Goal: Task Accomplishment & Management: Use online tool/utility

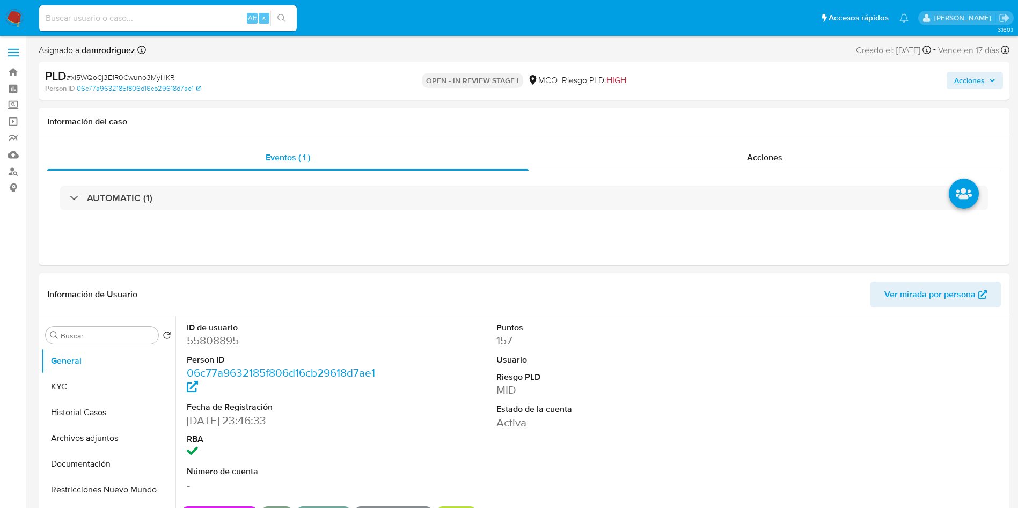
select select "10"
click at [204, 340] on dd "55808895" at bounding box center [285, 340] width 196 height 15
click at [82, 422] on button "Historial Casos" at bounding box center [104, 413] width 126 height 26
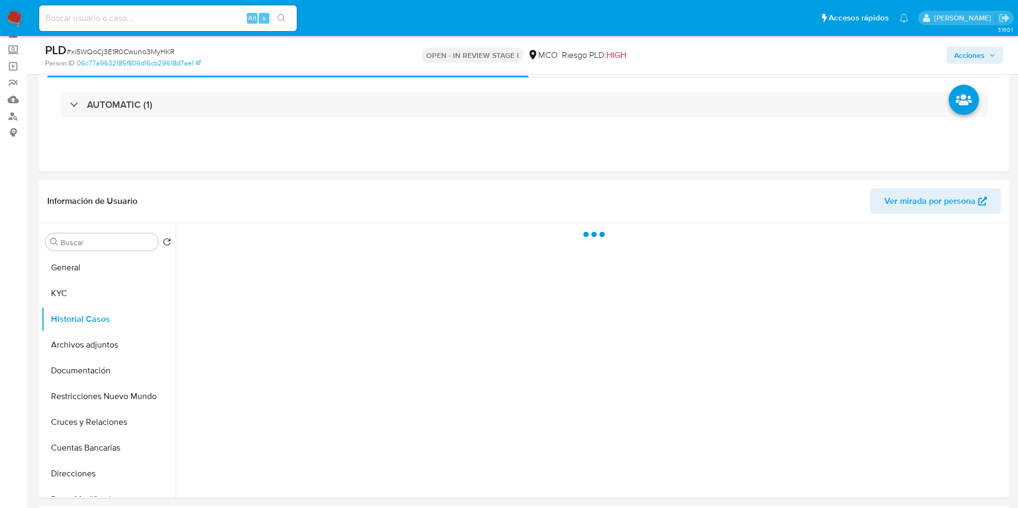
scroll to position [80, 0]
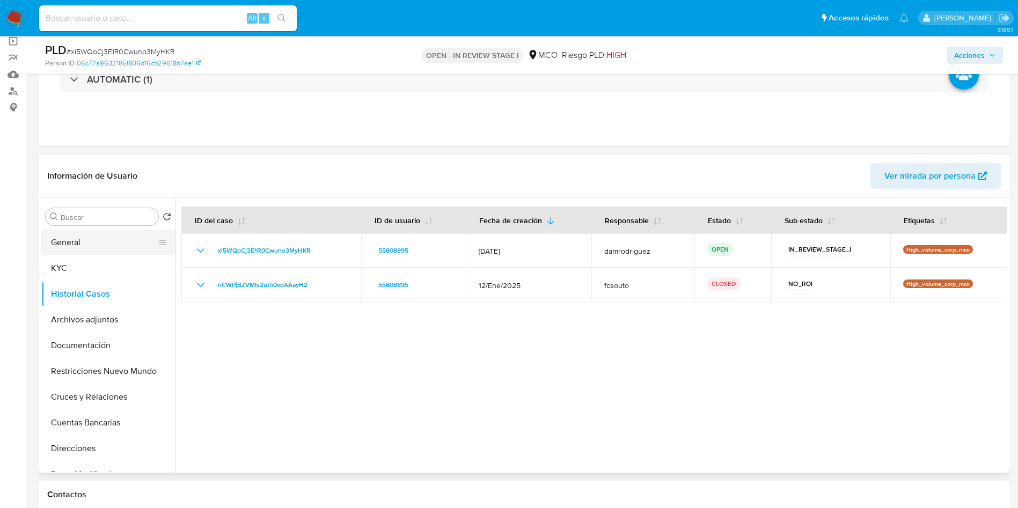
click at [86, 240] on button "General" at bounding box center [104, 243] width 126 height 26
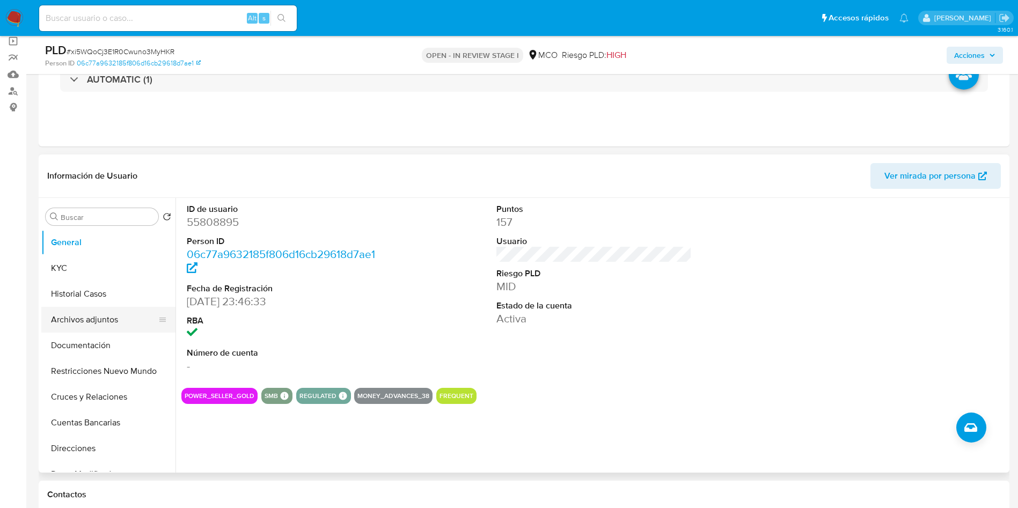
click at [107, 320] on button "Archivos adjuntos" at bounding box center [104, 320] width 126 height 26
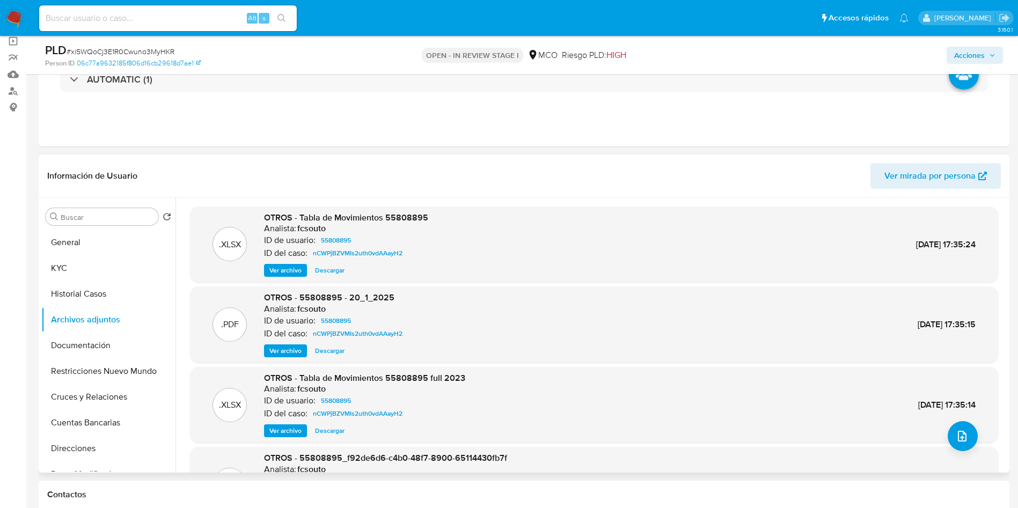
click at [277, 347] on span "Ver archivo" at bounding box center [285, 351] width 32 height 11
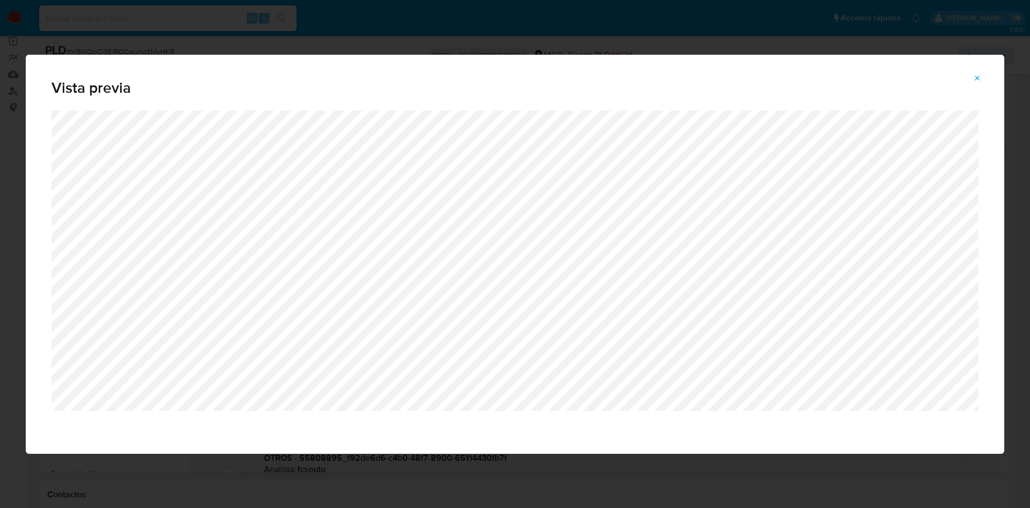
click at [474, 485] on div "Vista previa" at bounding box center [515, 254] width 1030 height 508
click at [380, 479] on div "Vista previa" at bounding box center [515, 254] width 1030 height 508
click at [980, 80] on icon "Attachment preview" at bounding box center [977, 78] width 5 height 5
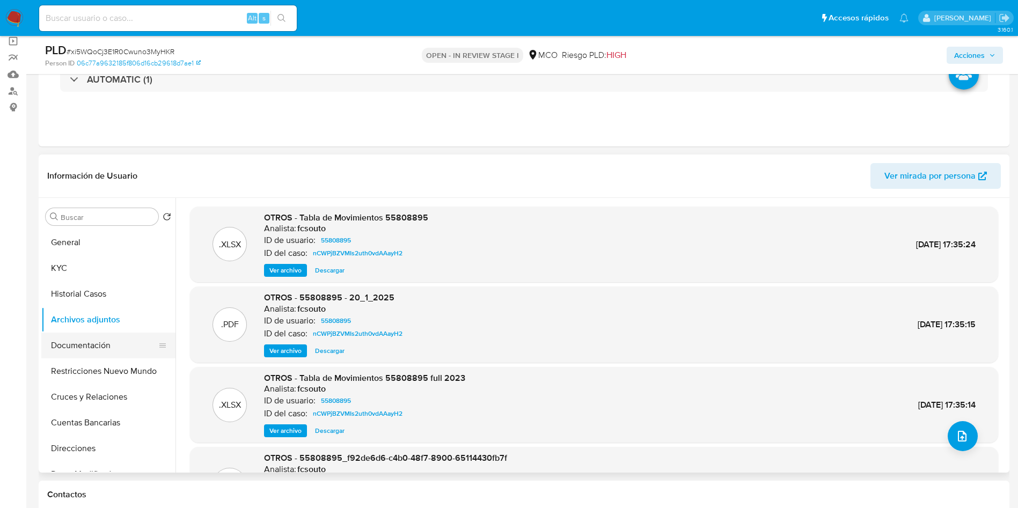
click at [107, 341] on button "Documentación" at bounding box center [104, 346] width 126 height 26
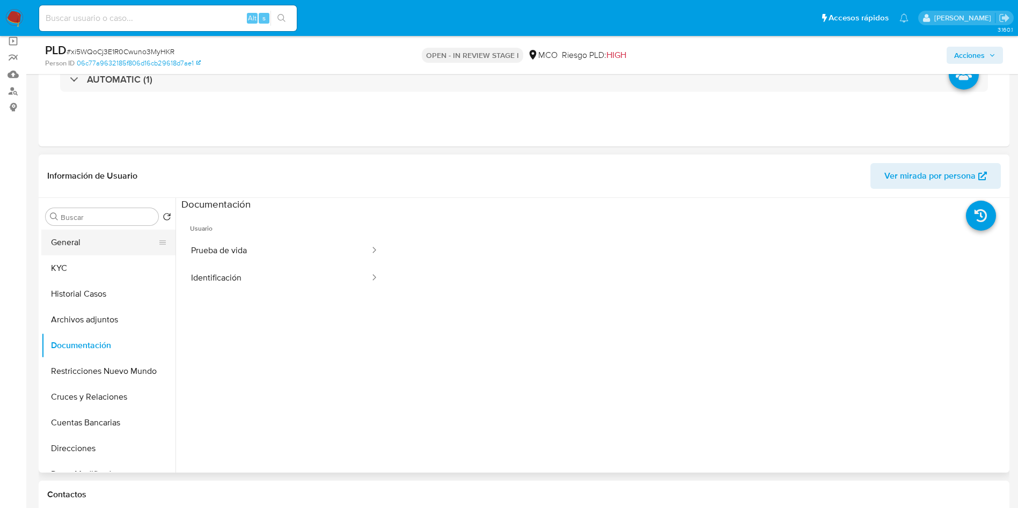
click at [88, 246] on button "General" at bounding box center [104, 243] width 126 height 26
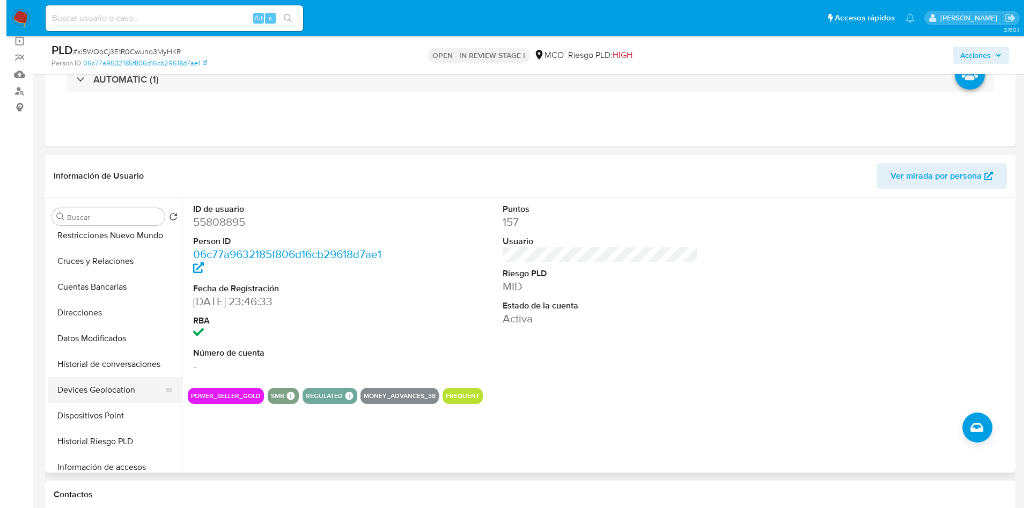
scroll to position [161, 0]
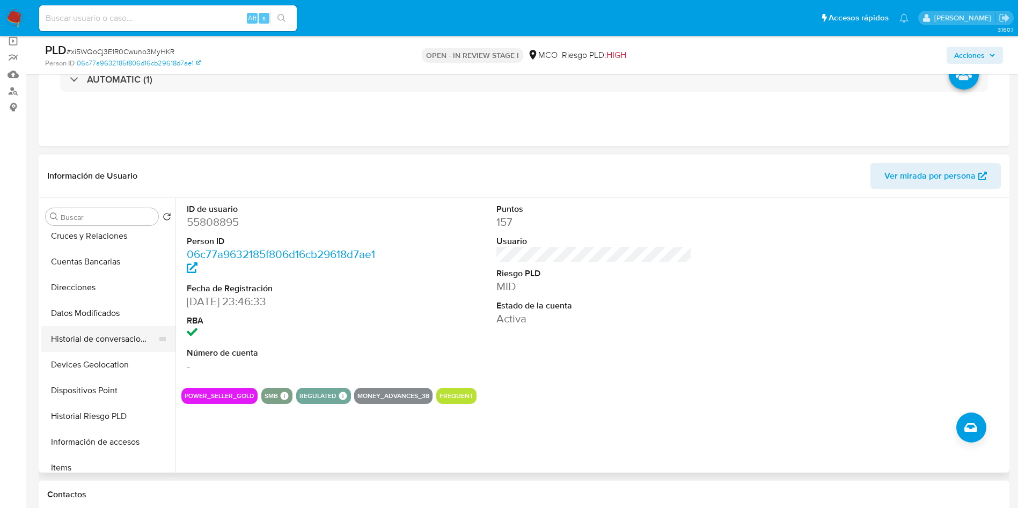
click at [108, 336] on button "Historial de conversaciones" at bounding box center [104, 339] width 126 height 26
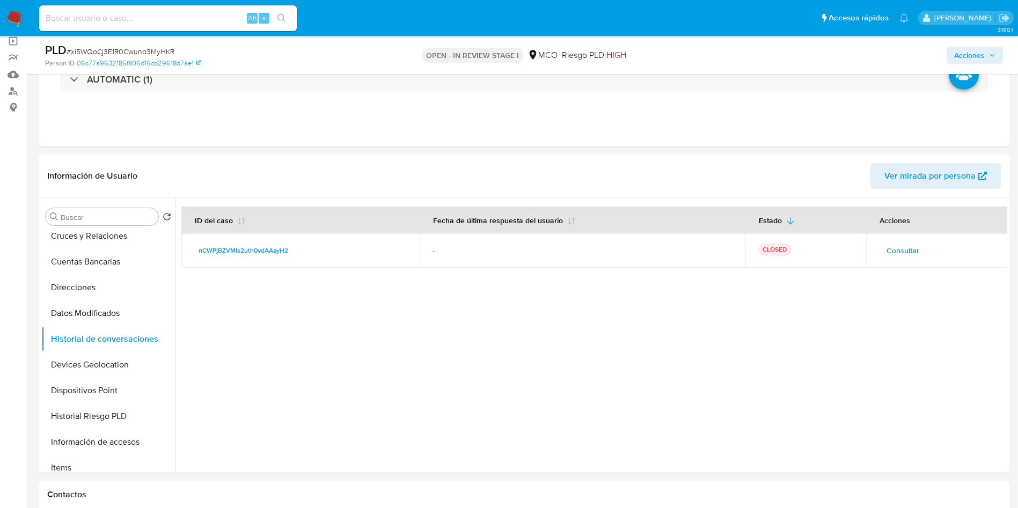
click at [895, 248] on span "Consultar" at bounding box center [902, 250] width 33 height 15
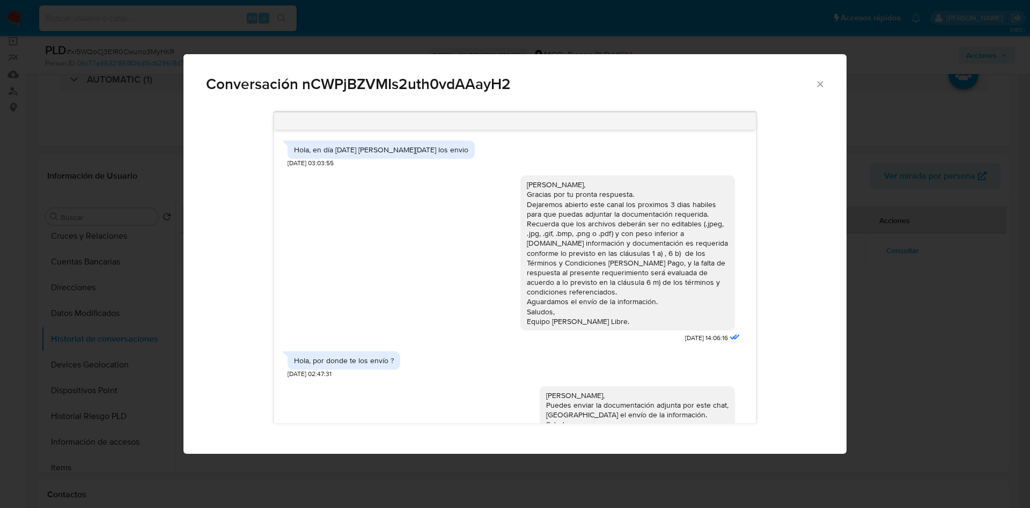
scroll to position [435, 0]
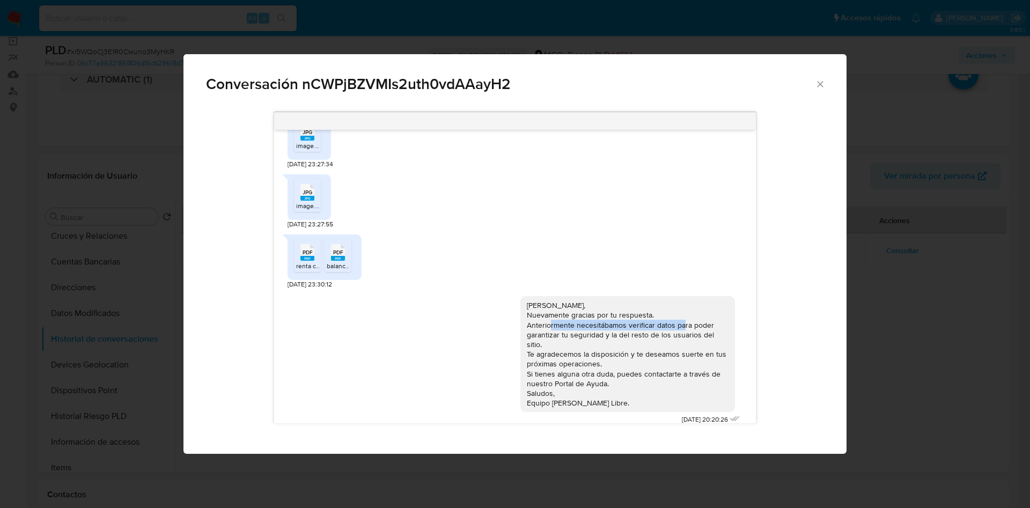
drag, startPoint x: 557, startPoint y: 323, endPoint x: 687, endPoint y: 325, distance: 129.9
click at [687, 325] on div "Hola Camilo, Nuevamente gracias por tu respuesta. Anteriormente necesitábamos v…" at bounding box center [628, 353] width 202 height 107
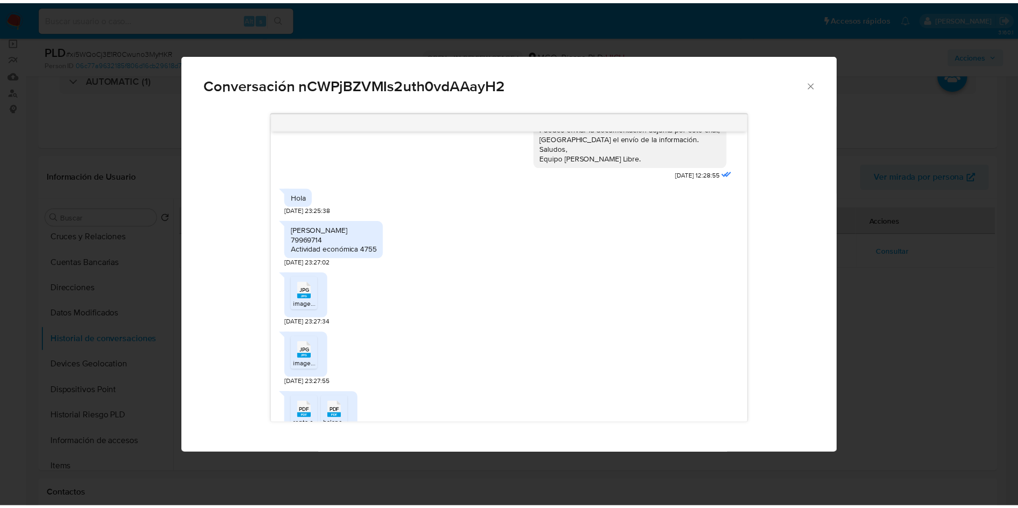
scroll to position [274, 0]
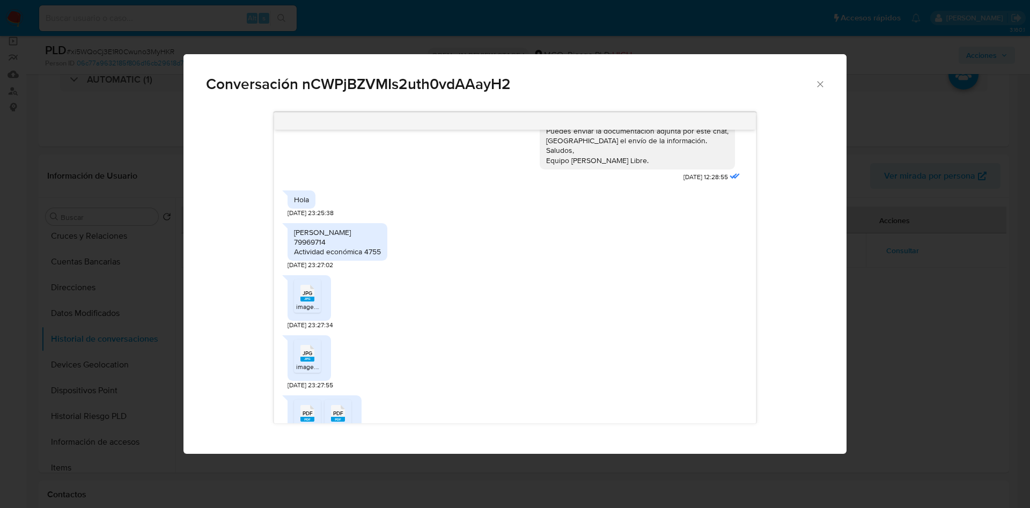
click at [925, 205] on div "Conversación nCWPjBZVMIs2uth0vdAAayH2 Hola, en día lunes a martes los envio 18/…" at bounding box center [515, 254] width 1030 height 508
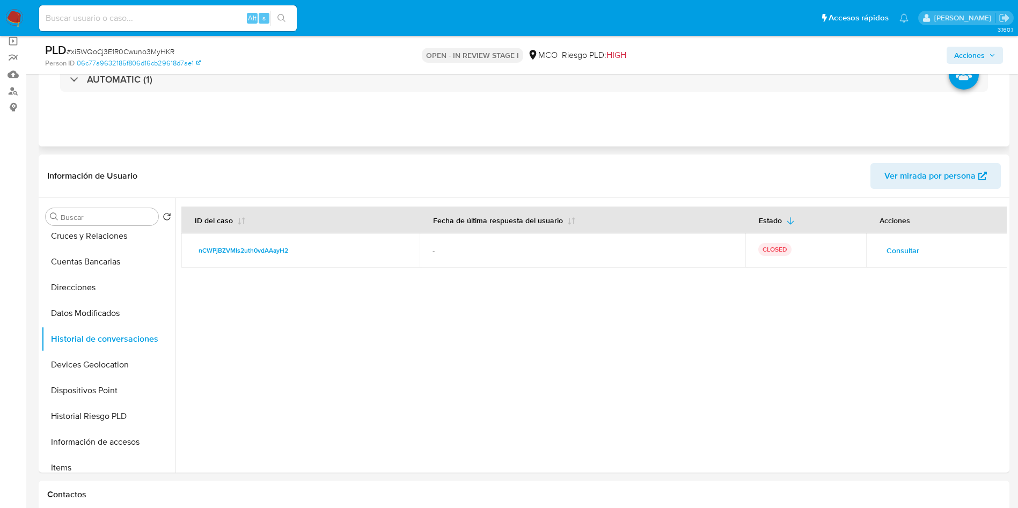
click at [323, 145] on div "Eventos ( 1 ) Acciones AUTOMATIC (1)" at bounding box center [524, 82] width 971 height 129
click at [76, 303] on button "Datos Modificados" at bounding box center [104, 313] width 126 height 26
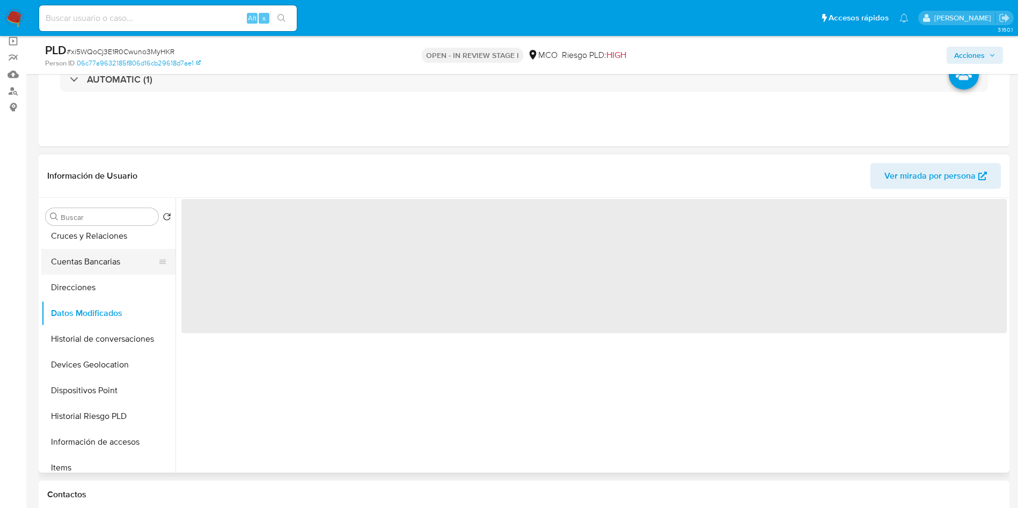
click at [102, 259] on button "Cuentas Bancarias" at bounding box center [104, 262] width 126 height 26
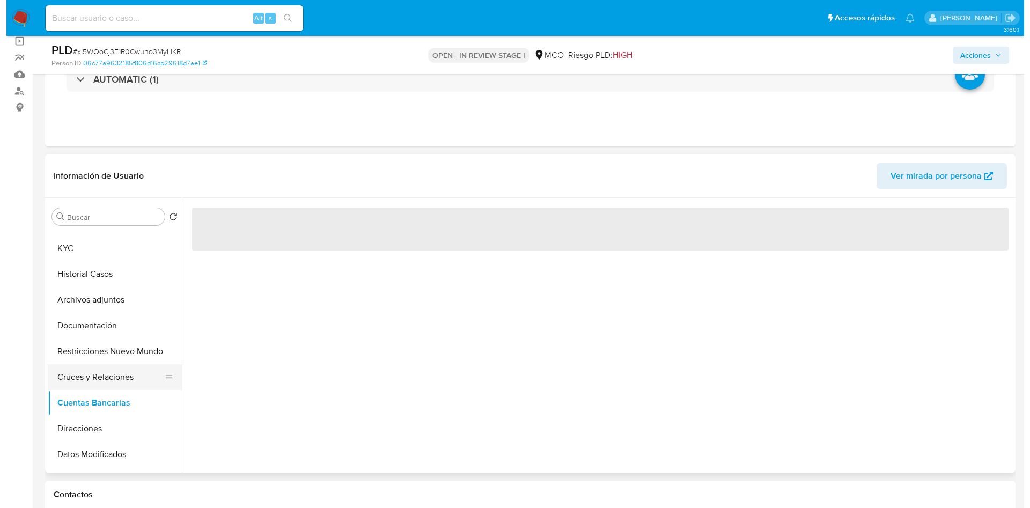
scroll to position [0, 0]
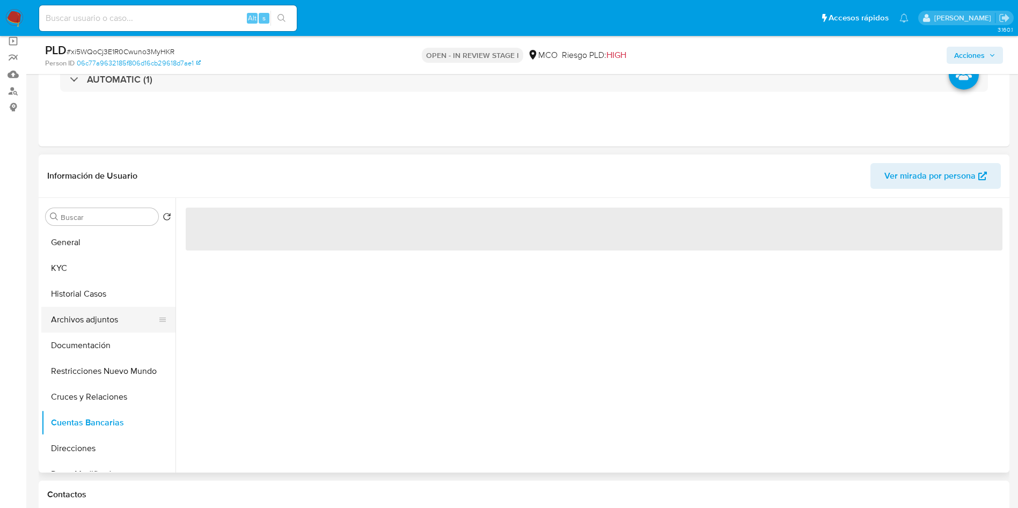
click at [107, 325] on button "Archivos adjuntos" at bounding box center [104, 320] width 126 height 26
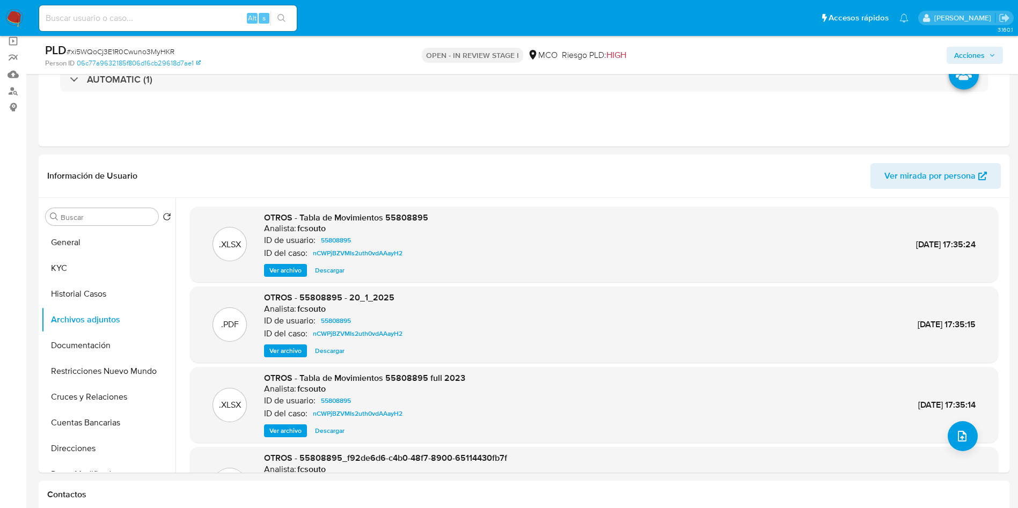
click at [959, 435] on icon "upload-file" at bounding box center [962, 436] width 13 height 13
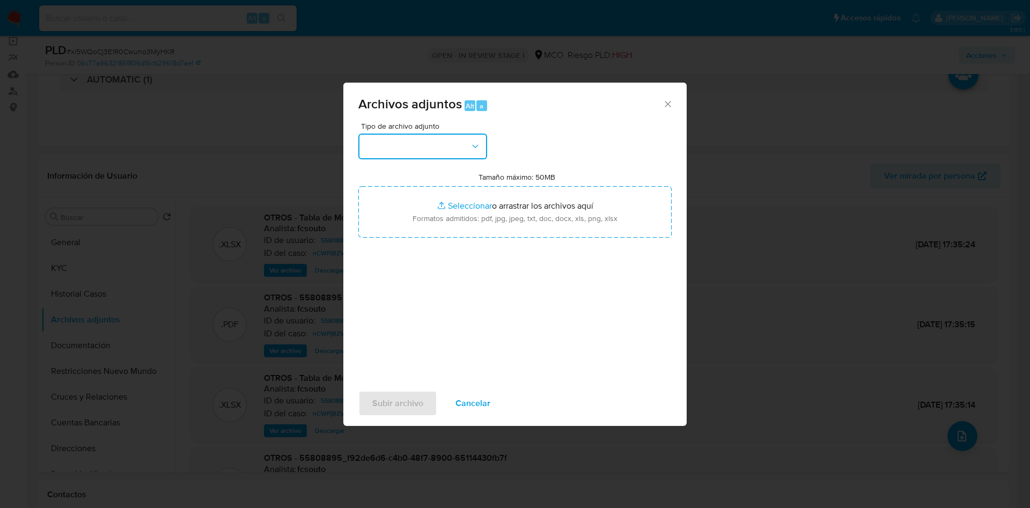
click at [446, 148] on button "button" at bounding box center [422, 147] width 129 height 26
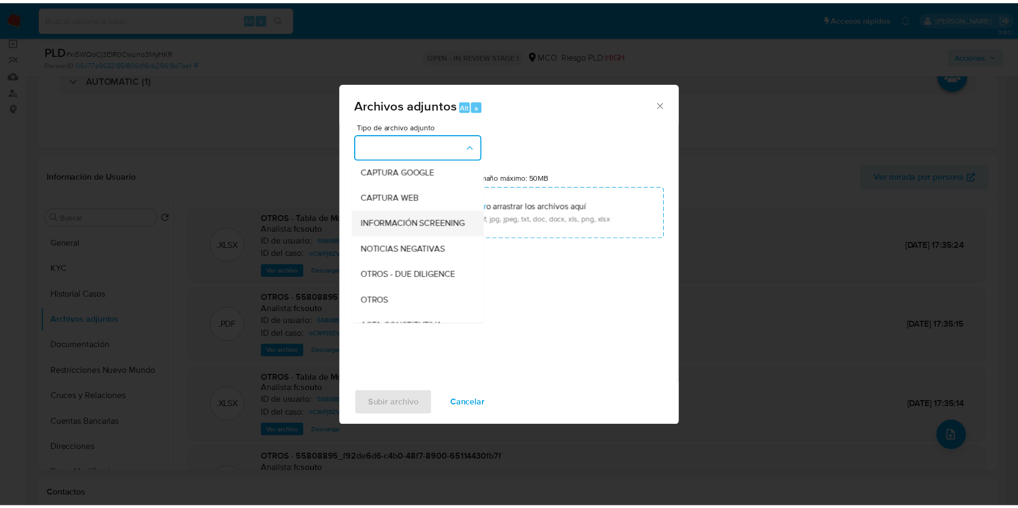
scroll to position [80, 0]
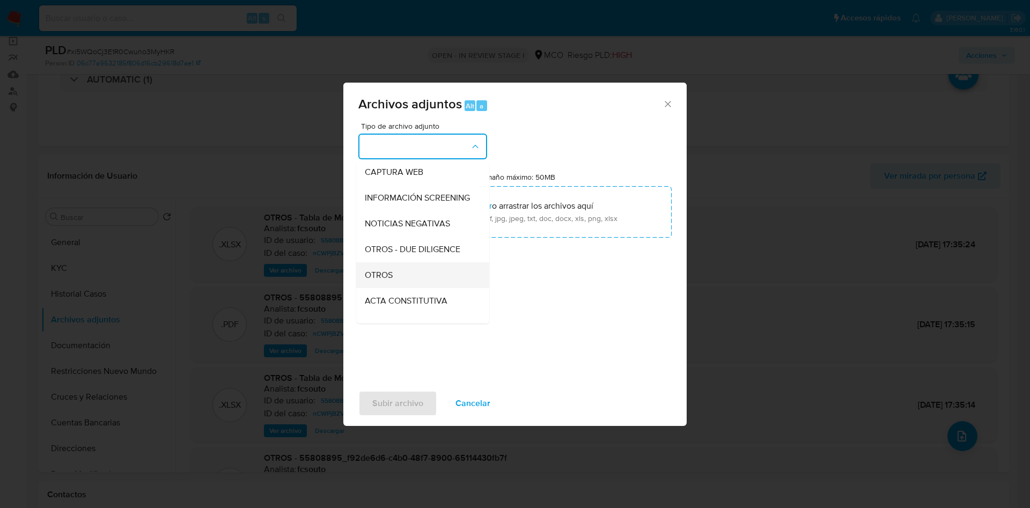
click at [409, 277] on div "OTROS" at bounding box center [419, 275] width 109 height 26
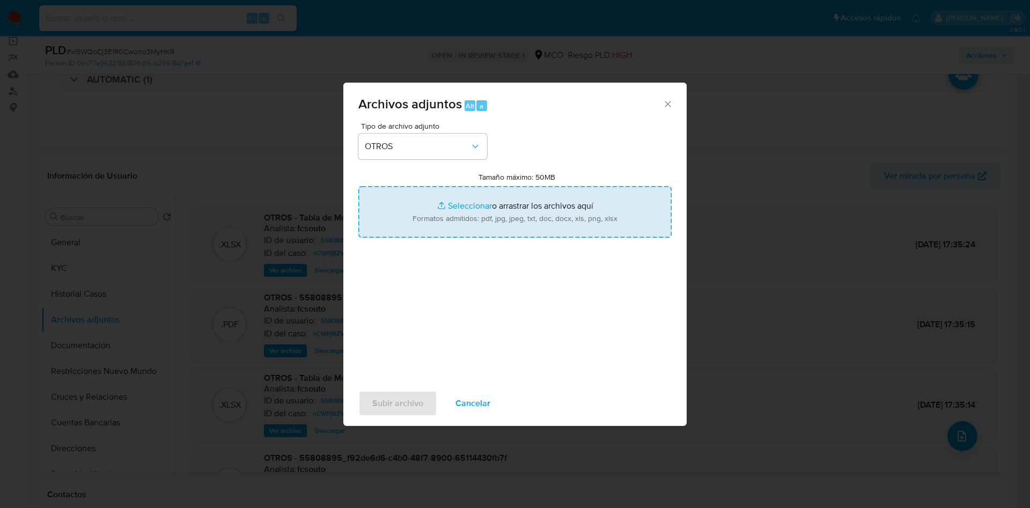
click at [455, 204] on input "Tamaño máximo: 50MB Seleccionar archivos" at bounding box center [514, 212] width 313 height 52
type input "C:\fakepath\55808895 - 23_09_2025.pdf"
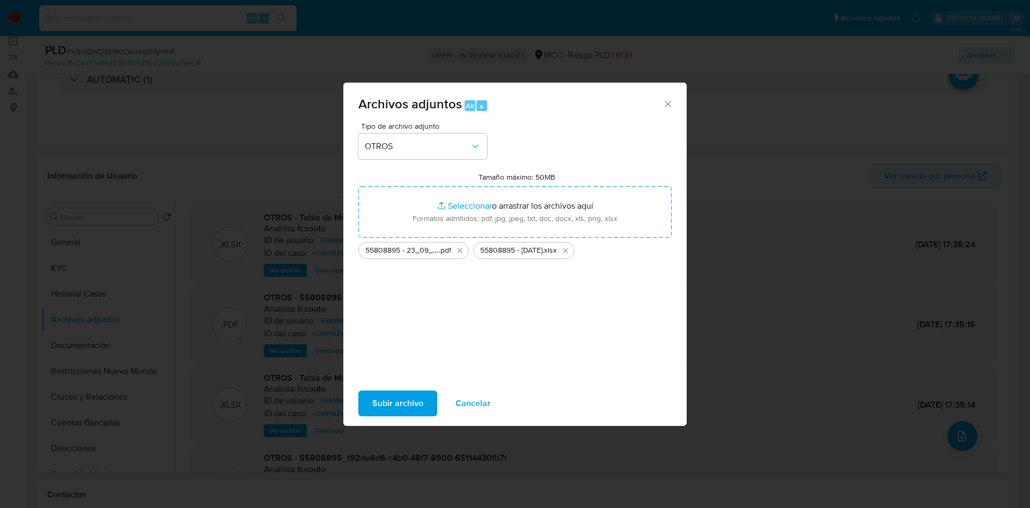
click at [385, 393] on span "Subir archivo" at bounding box center [397, 404] width 51 height 24
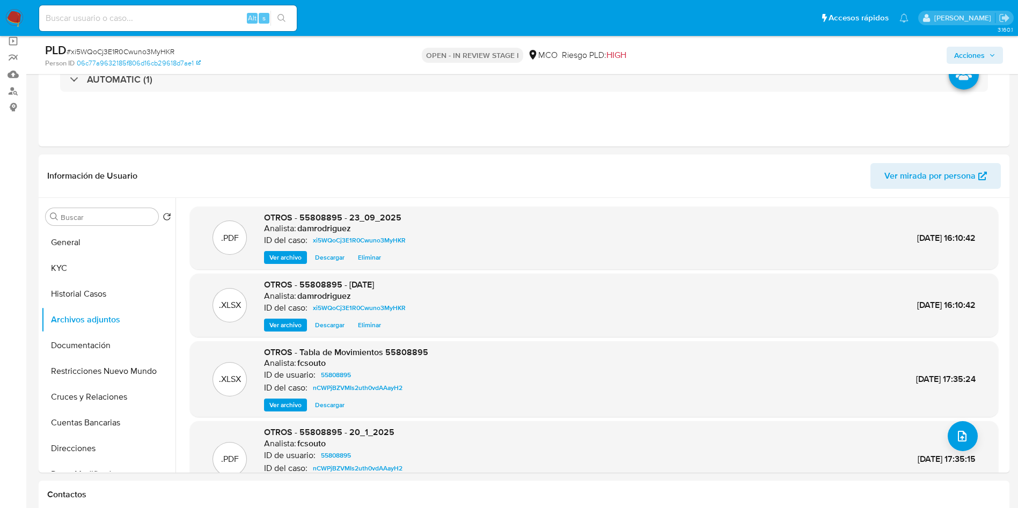
click at [990, 44] on div "Acciones" at bounding box center [844, 54] width 317 height 25
click at [989, 53] on icon "button" at bounding box center [992, 55] width 6 height 6
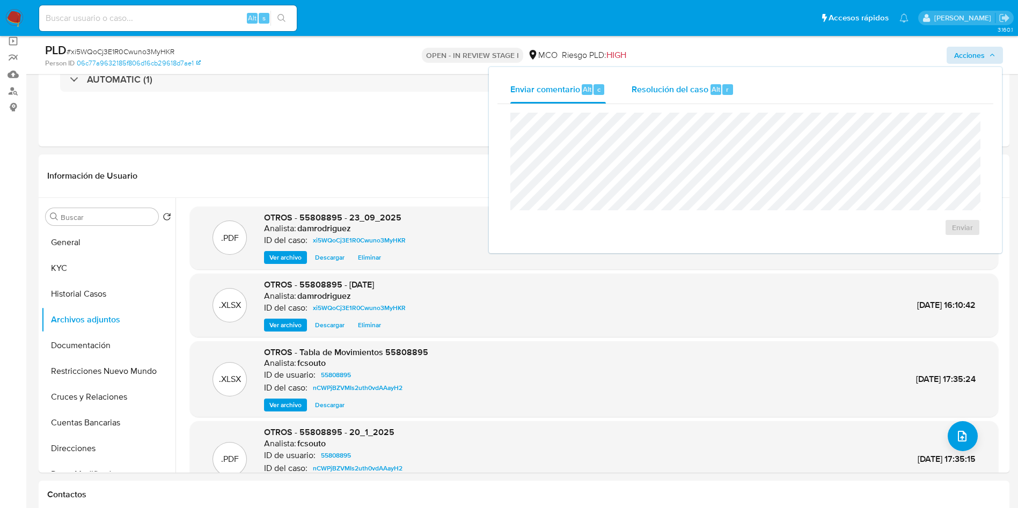
click at [707, 94] on span "Resolución del caso" at bounding box center [669, 89] width 77 height 12
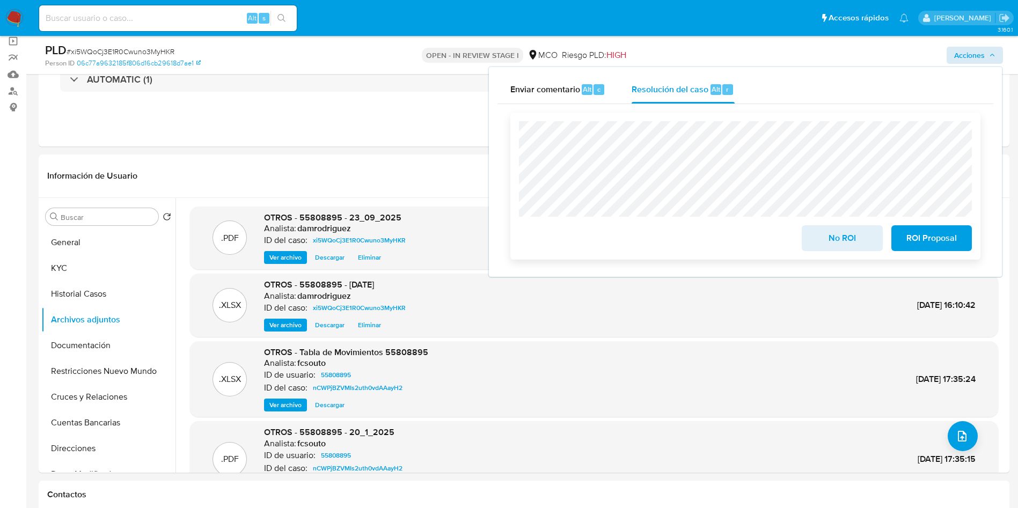
click at [826, 239] on span "No ROI" at bounding box center [841, 238] width 53 height 24
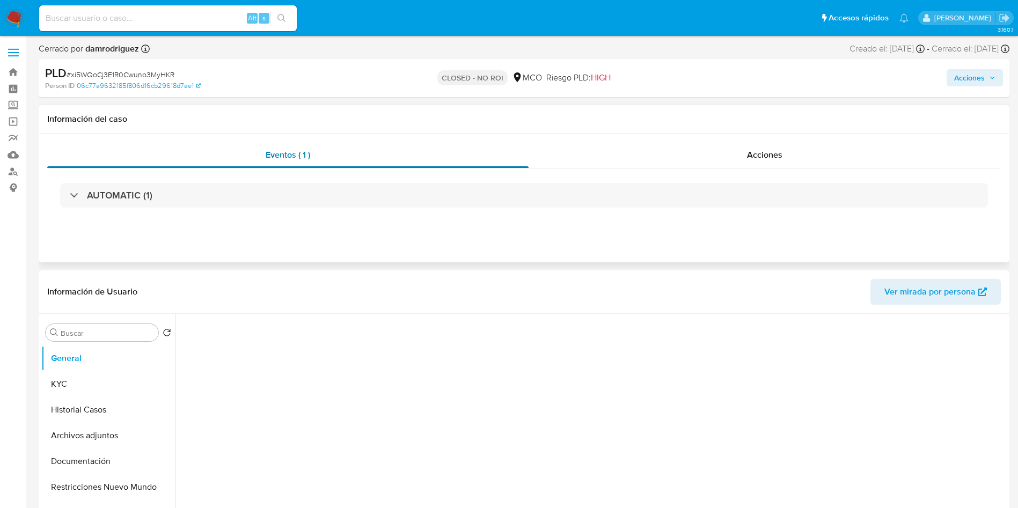
select select "10"
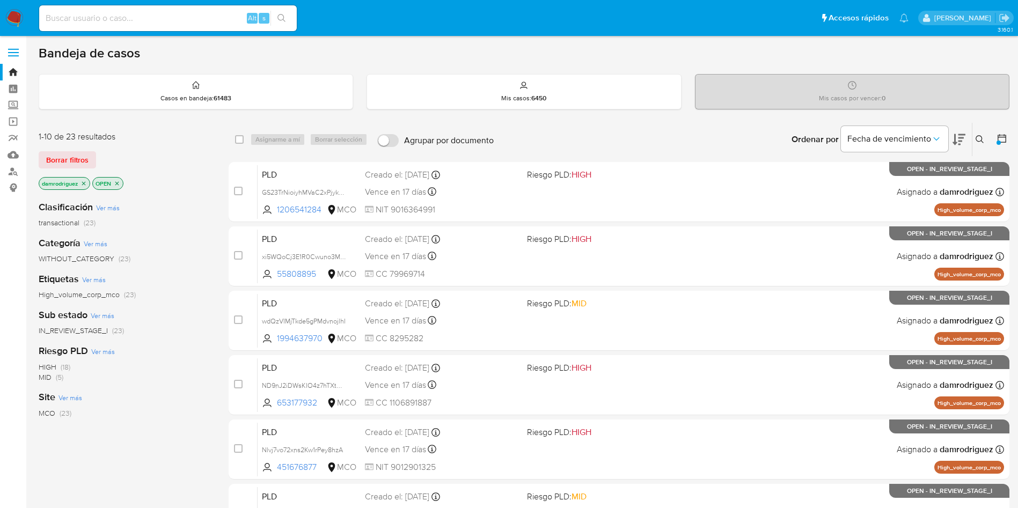
click at [957, 136] on icon at bounding box center [958, 139] width 13 height 13
click at [959, 136] on icon at bounding box center [958, 139] width 13 height 13
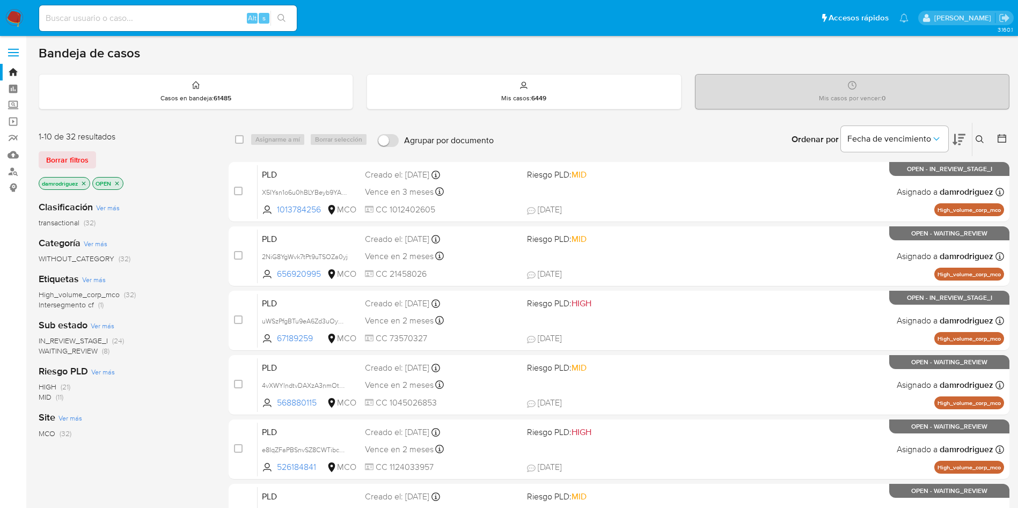
click at [153, 25] on div "Alt s" at bounding box center [168, 18] width 258 height 26
click at [157, 18] on input at bounding box center [168, 18] width 258 height 14
paste input "h3jUtrLjYaDncUHEEiolA4J8"
type input "h3jUtrLjYaDncUHEEiolA4J8"
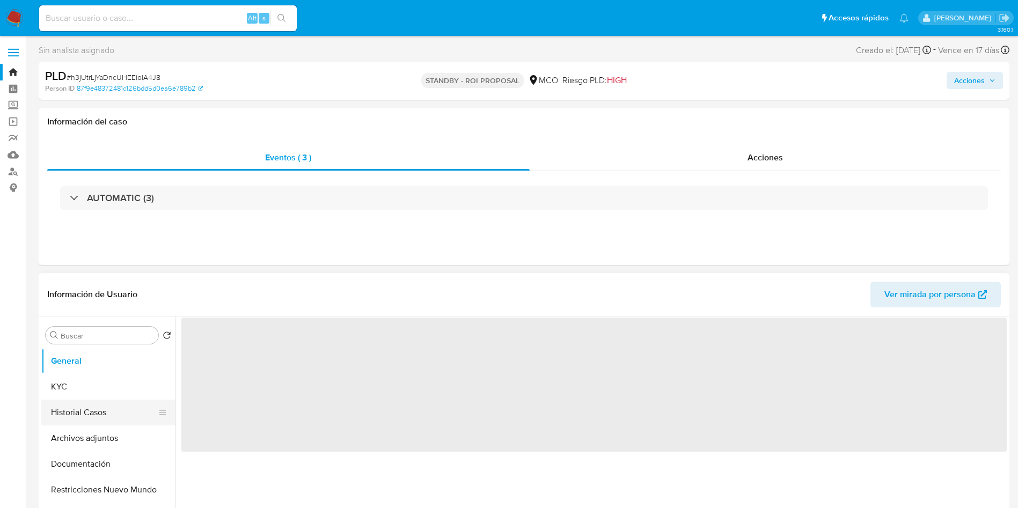
click at [99, 410] on button "Historial Casos" at bounding box center [104, 413] width 126 height 26
select select "10"
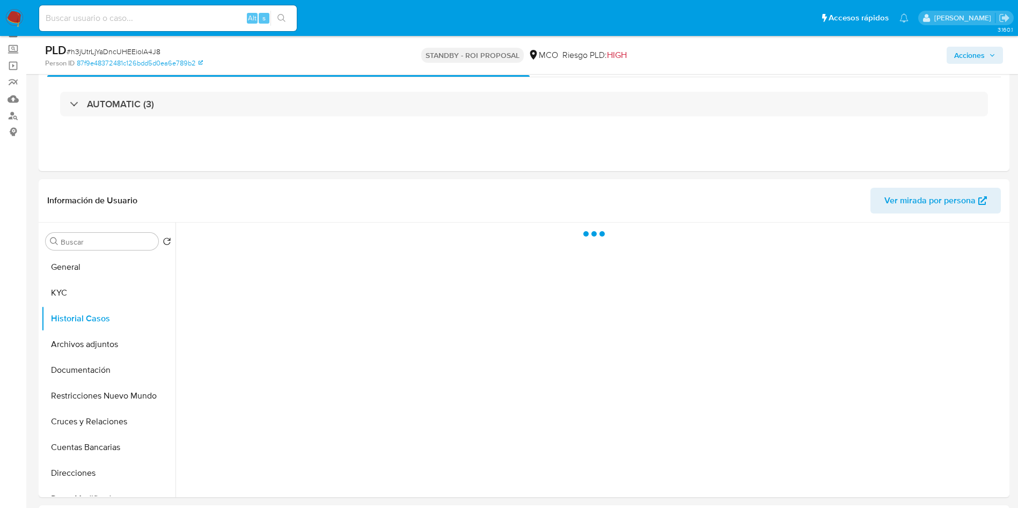
scroll to position [80, 0]
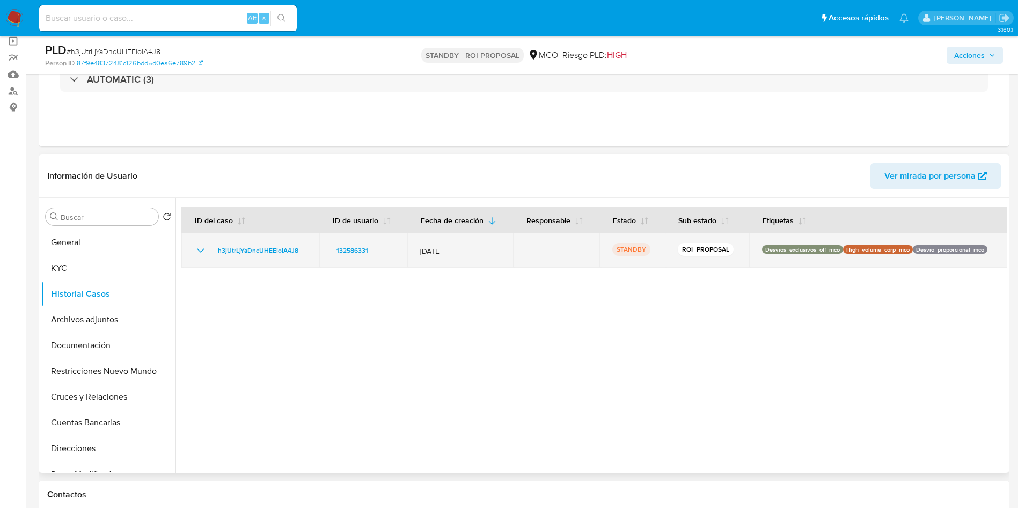
click at [201, 255] on icon "Mostrar/Ocultar" at bounding box center [200, 250] width 13 height 13
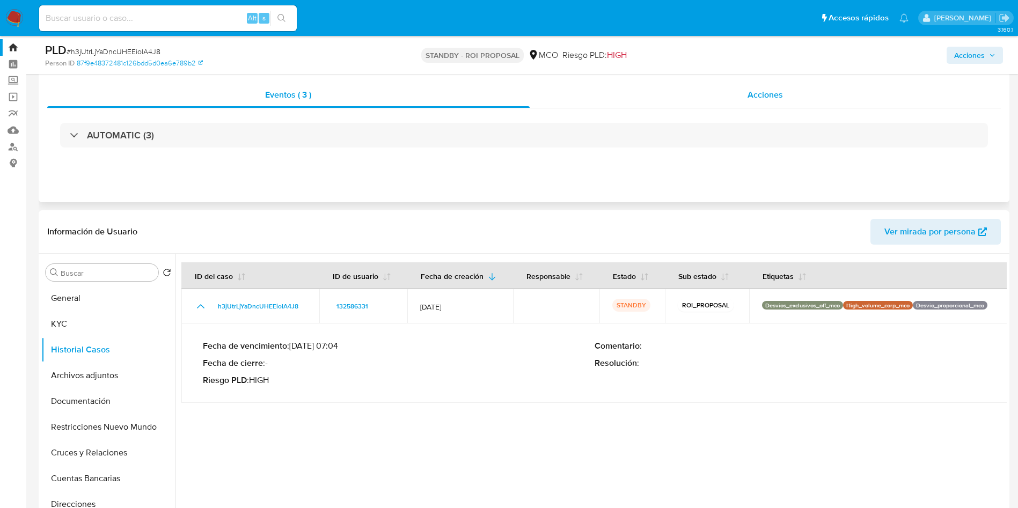
scroll to position [0, 0]
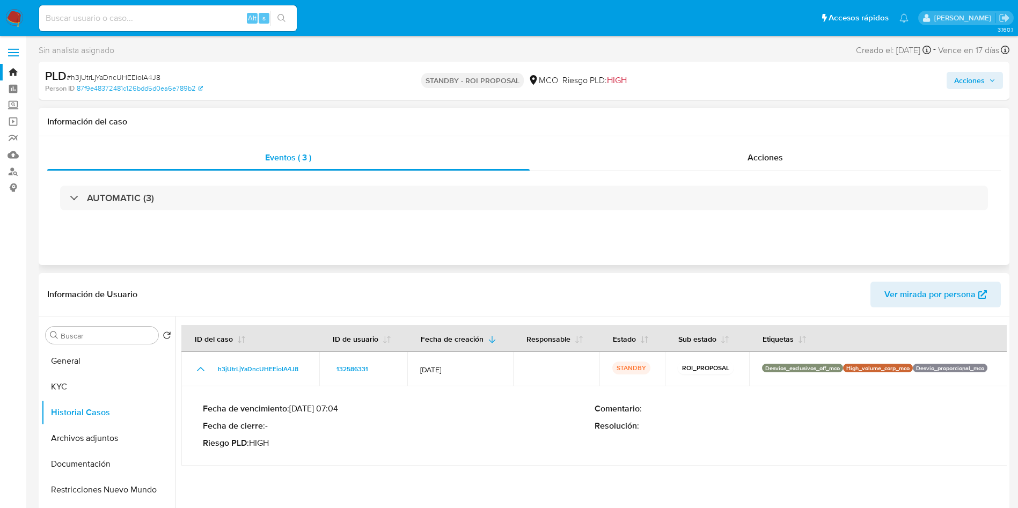
click at [826, 139] on div "Eventos ( 3 ) Acciones AUTOMATIC (3)" at bounding box center [524, 200] width 971 height 129
click at [753, 157] on span "Acciones" at bounding box center [764, 157] width 35 height 12
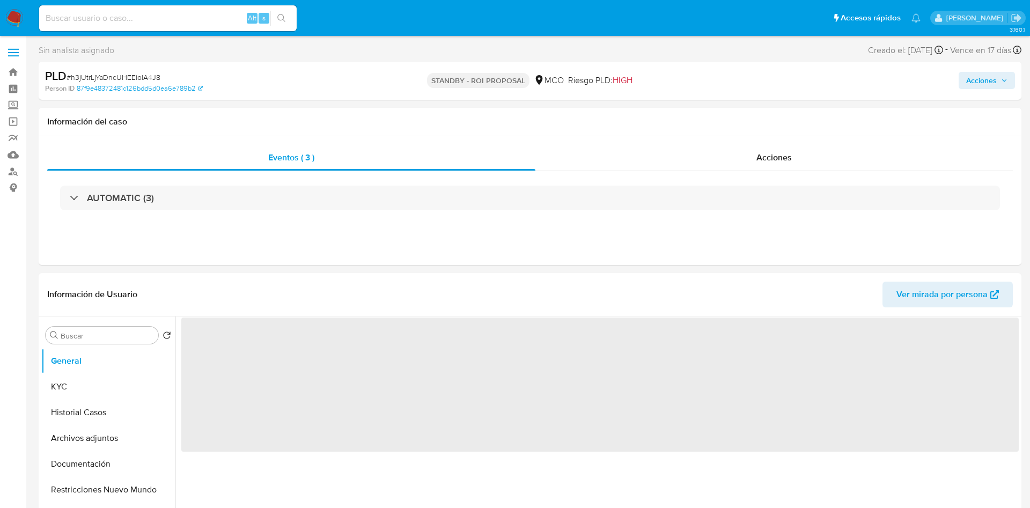
select select "10"
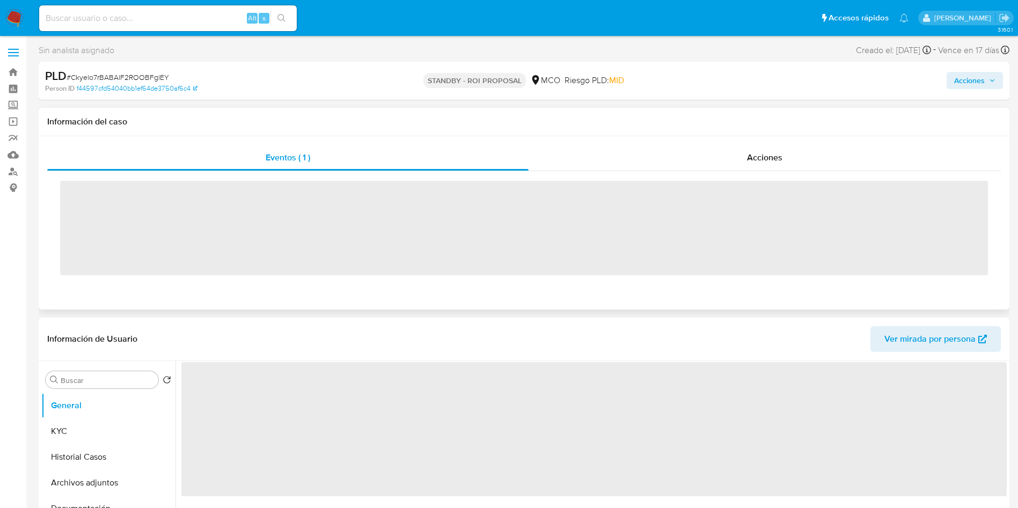
click at [739, 143] on div "Eventos ( 1 ) Acciones ‌" at bounding box center [524, 222] width 971 height 173
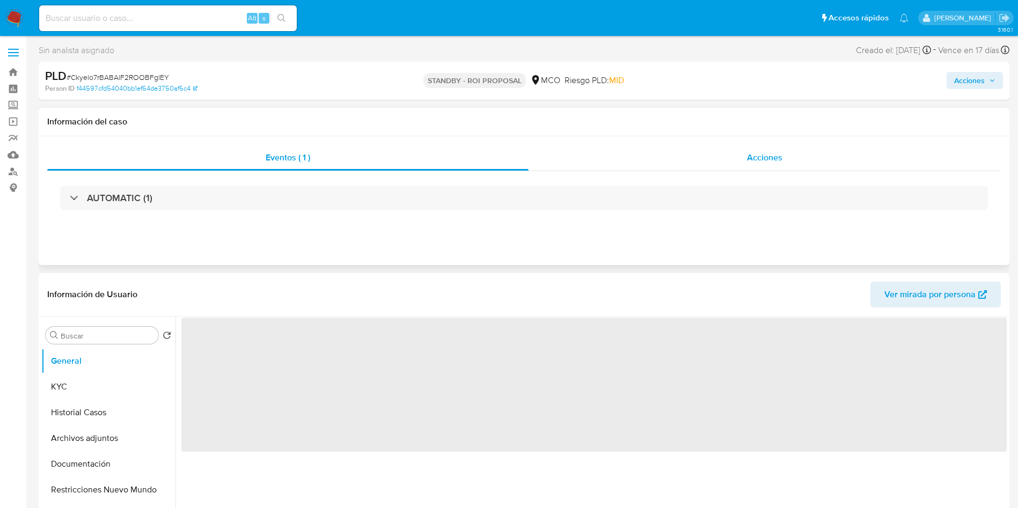
click at [753, 160] on span "Acciones" at bounding box center [764, 157] width 35 height 12
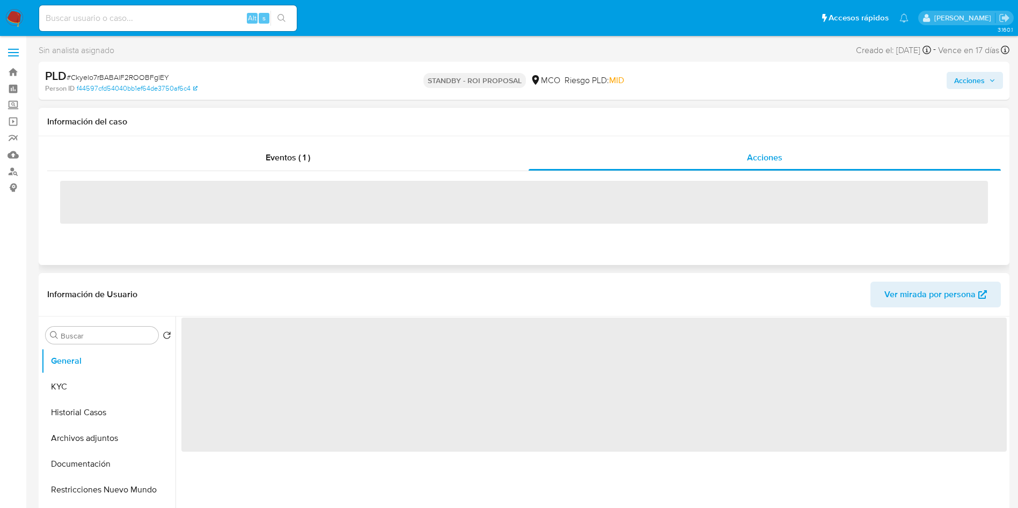
select select "10"
